Goal: Find specific page/section: Find specific page/section

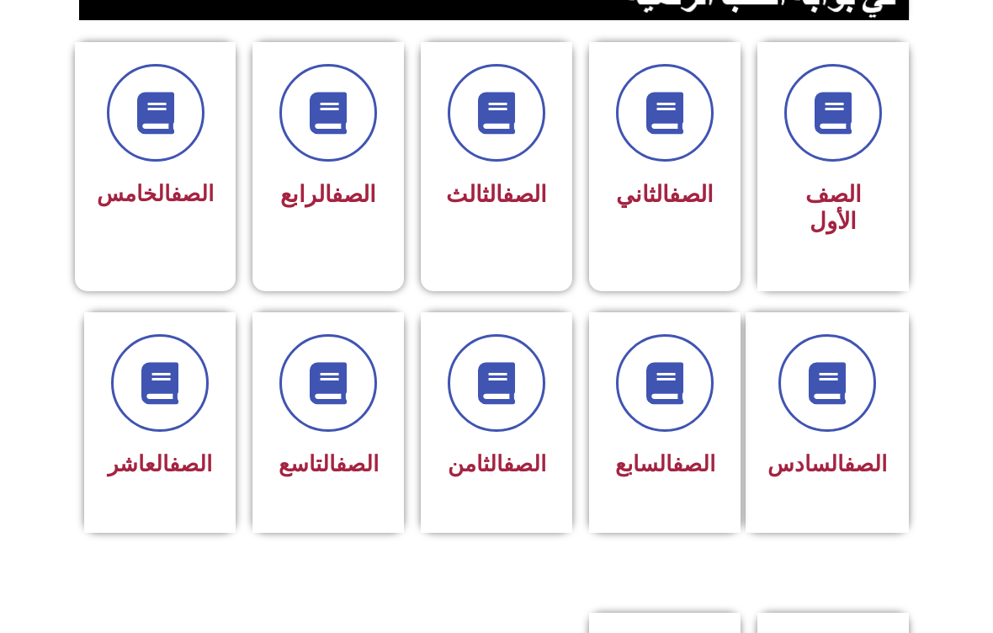
scroll to position [430, 0]
click at [657, 391] on icon at bounding box center [665, 383] width 42 height 42
click at [660, 375] on icon at bounding box center [665, 383] width 42 height 42
click at [670, 428] on span at bounding box center [665, 383] width 98 height 98
click at [667, 438] on div "الصف السابع" at bounding box center [665, 410] width 108 height 152
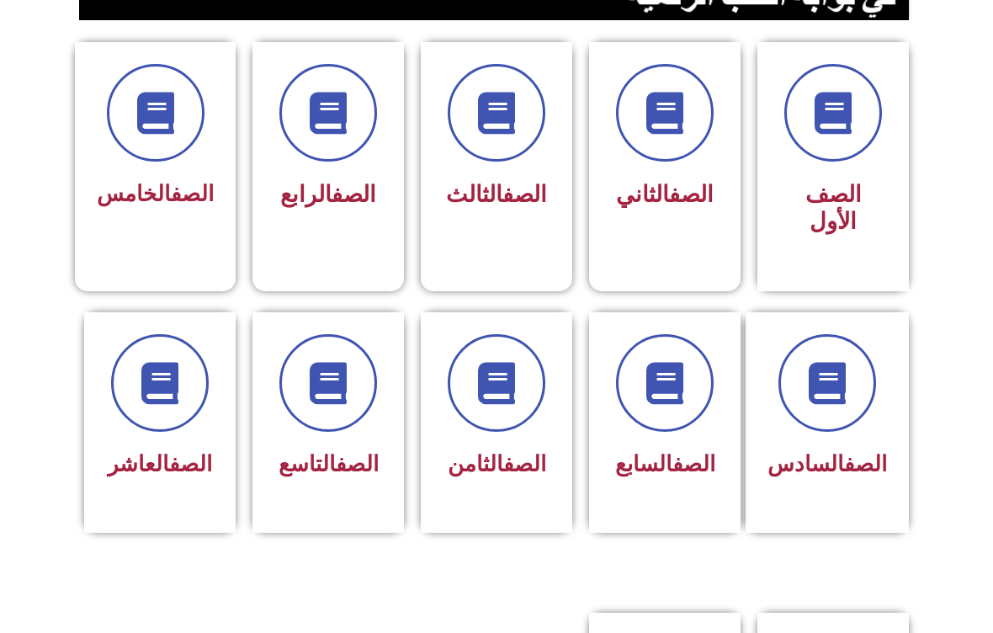
click at [665, 476] on span "الصف السابع" at bounding box center [665, 463] width 100 height 25
click at [676, 379] on icon at bounding box center [665, 383] width 42 height 42
click at [624, 420] on div at bounding box center [665, 383] width 108 height 98
click at [700, 385] on span at bounding box center [665, 383] width 98 height 98
click at [675, 424] on span at bounding box center [665, 383] width 98 height 98
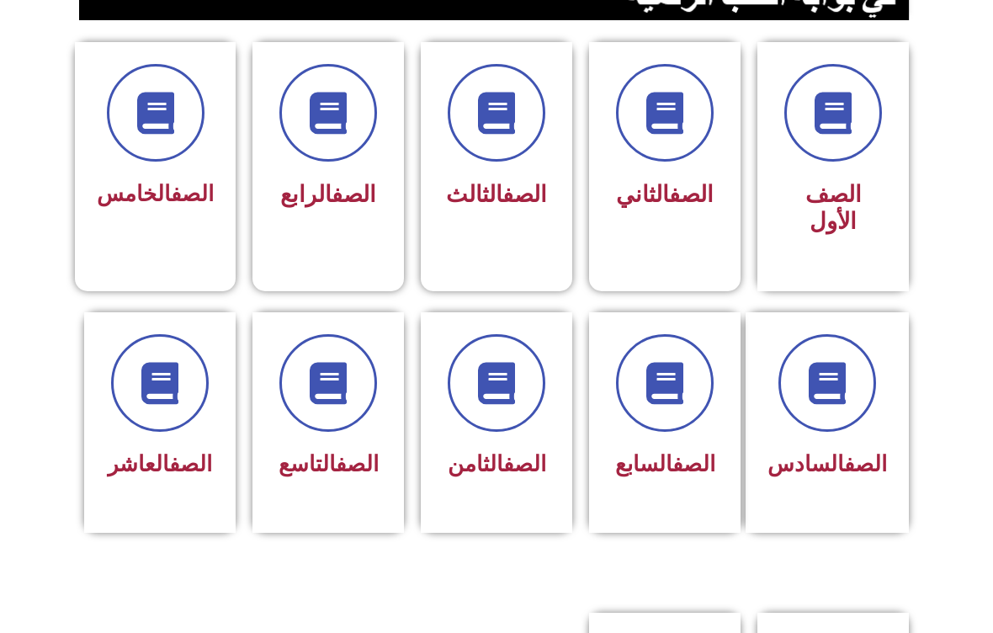
click at [674, 419] on span at bounding box center [665, 383] width 98 height 98
click at [690, 429] on span at bounding box center [665, 383] width 98 height 98
click at [678, 452] on link "الصف" at bounding box center [694, 463] width 43 height 25
click at [671, 418] on span at bounding box center [665, 383] width 98 height 98
click at [663, 391] on icon at bounding box center [665, 383] width 42 height 42
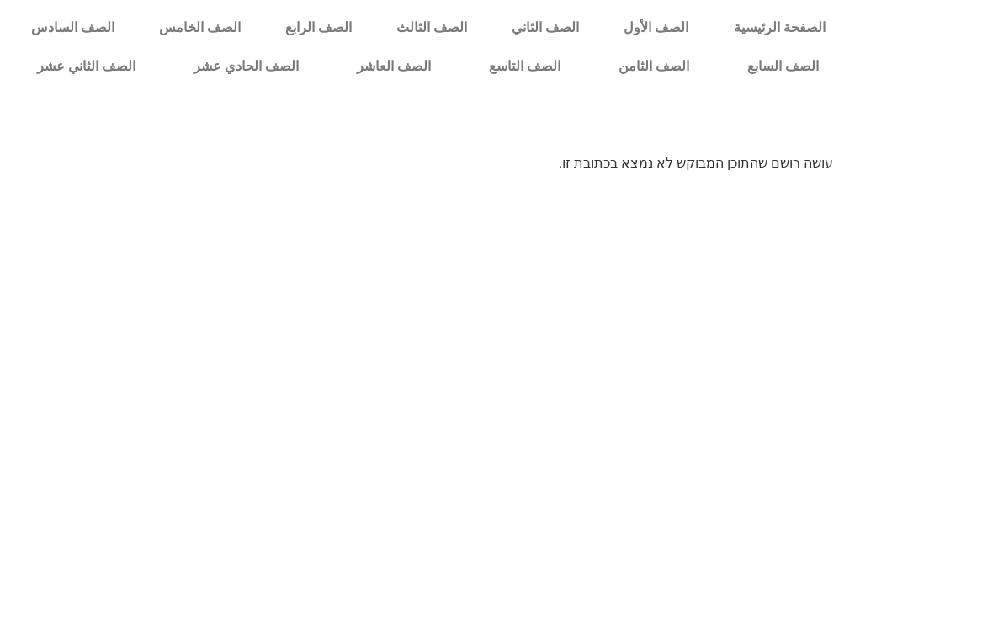
click at [788, 57] on link "الصف السابع" at bounding box center [783, 66] width 130 height 39
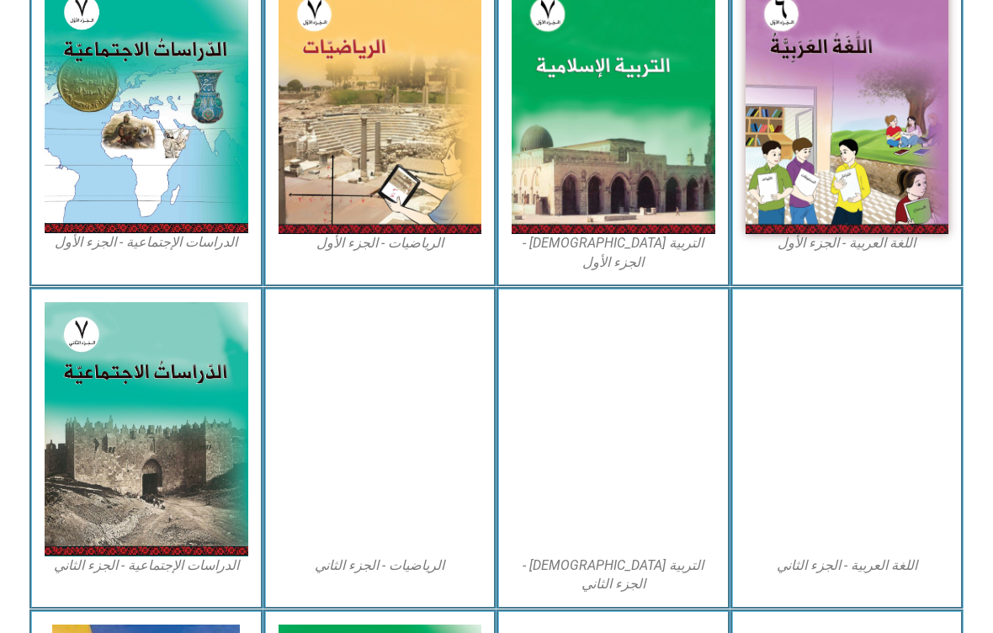
scroll to position [541, 0]
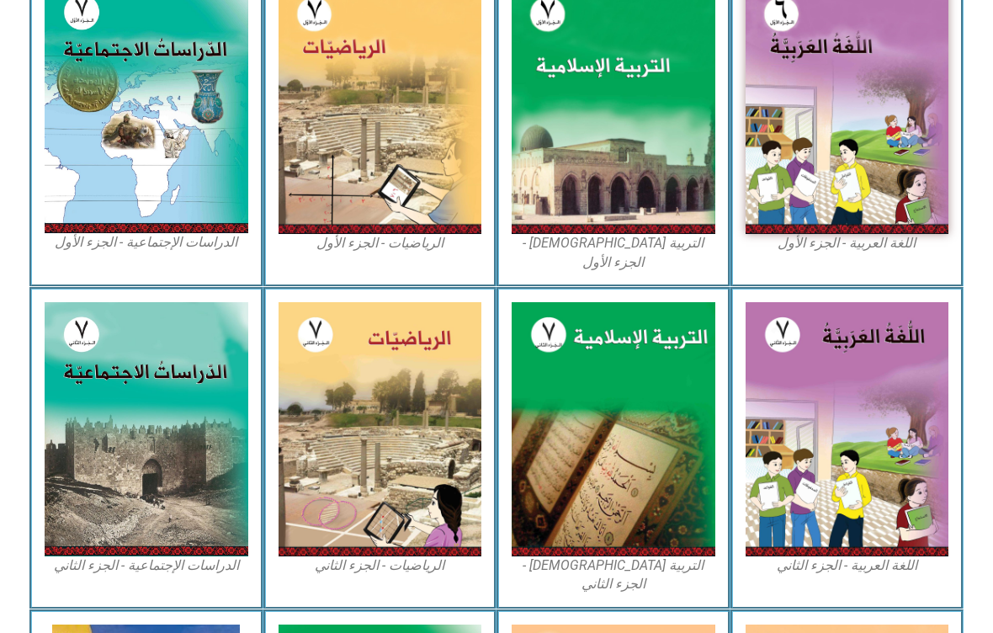
click at [634, 144] on img at bounding box center [614, 107] width 204 height 254
